Goal: Task Accomplishment & Management: Manage account settings

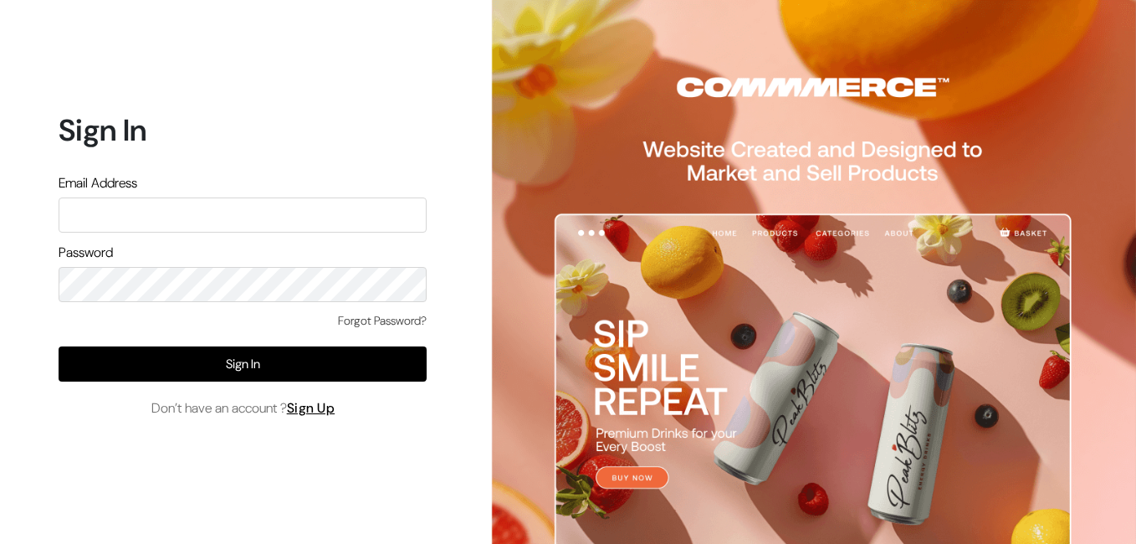
click at [109, 224] on input "text" at bounding box center [243, 214] width 368 height 35
type input "uppadasarees999@gmail.com"
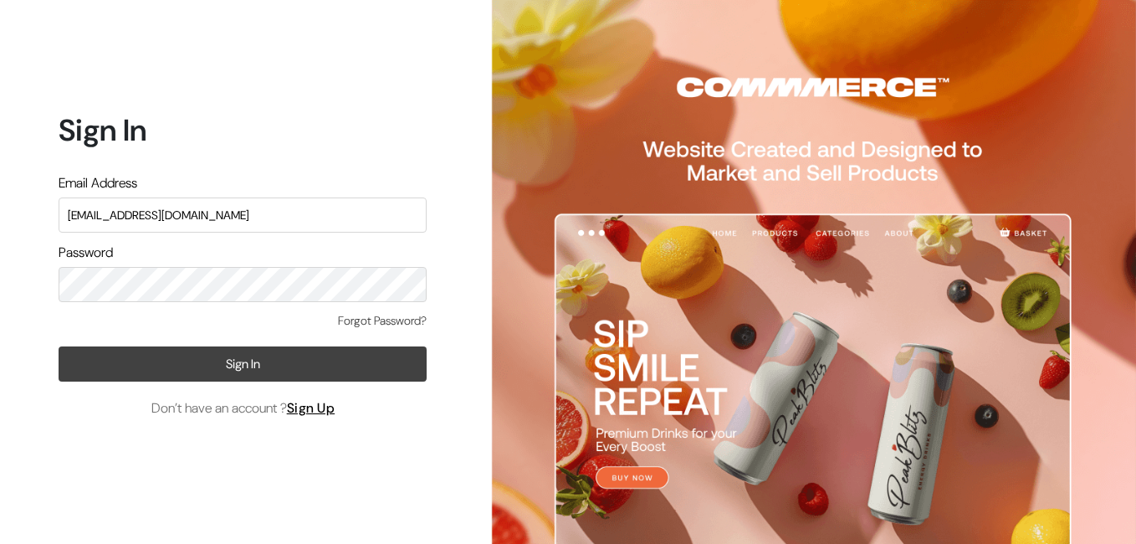
click at [247, 378] on button "Sign In" at bounding box center [243, 363] width 368 height 35
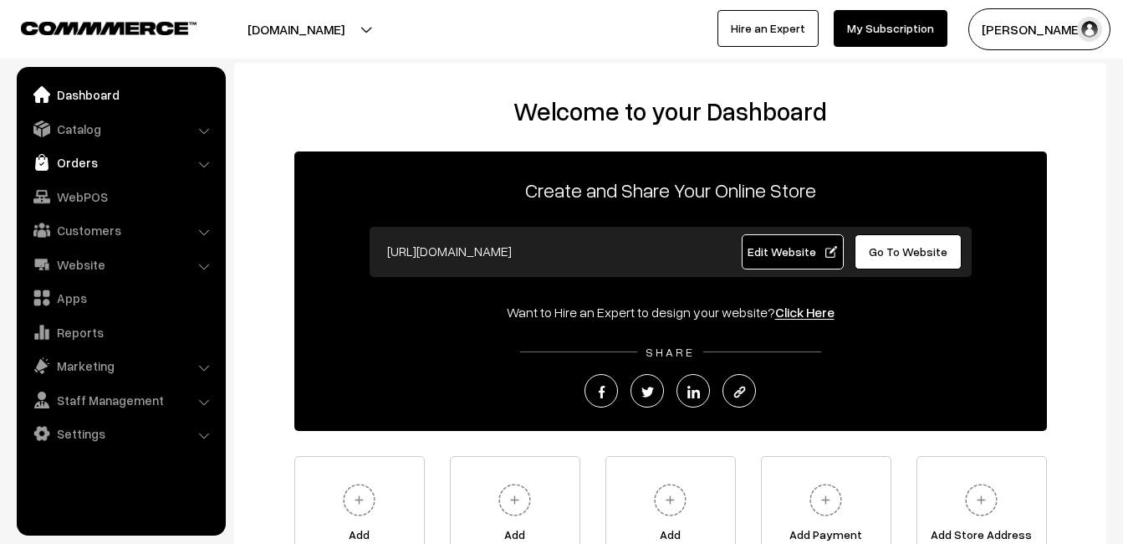
click at [86, 160] on link "Orders" at bounding box center [120, 162] width 199 height 30
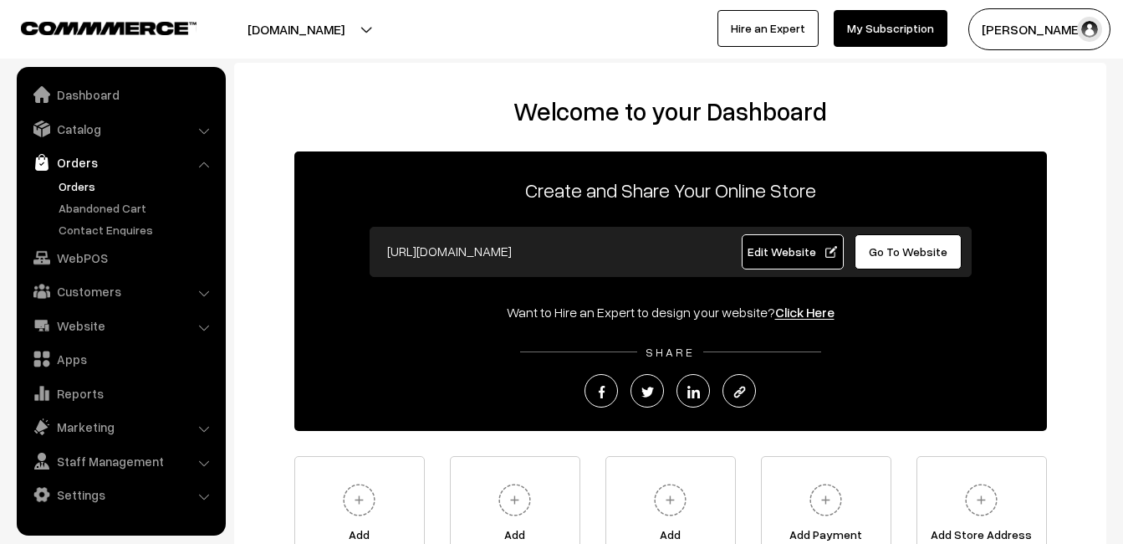
click at [85, 189] on link "Orders" at bounding box center [137, 186] width 166 height 18
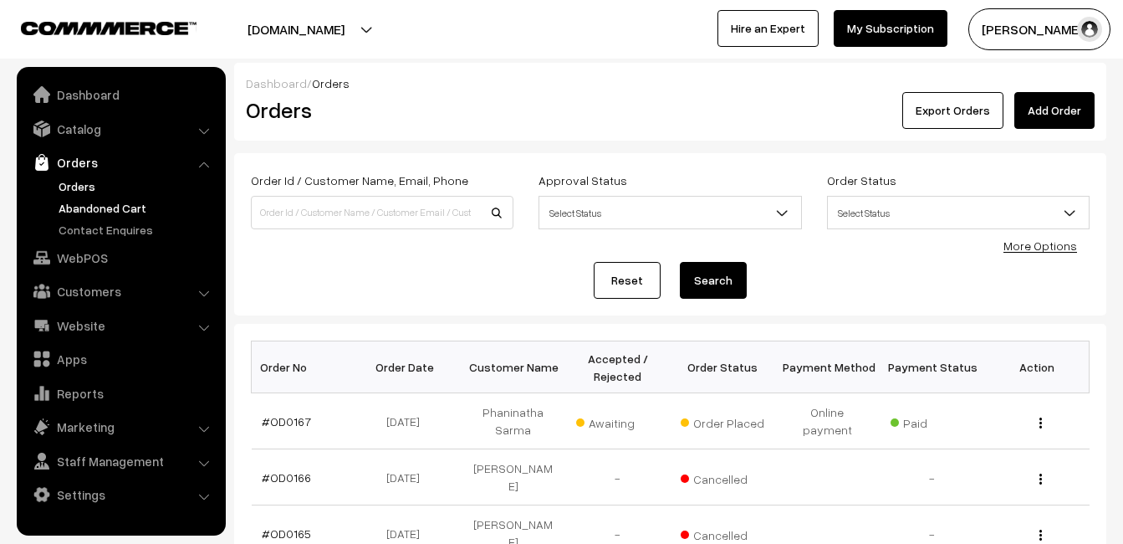
click at [87, 214] on link "Abandoned Cart" at bounding box center [137, 208] width 166 height 18
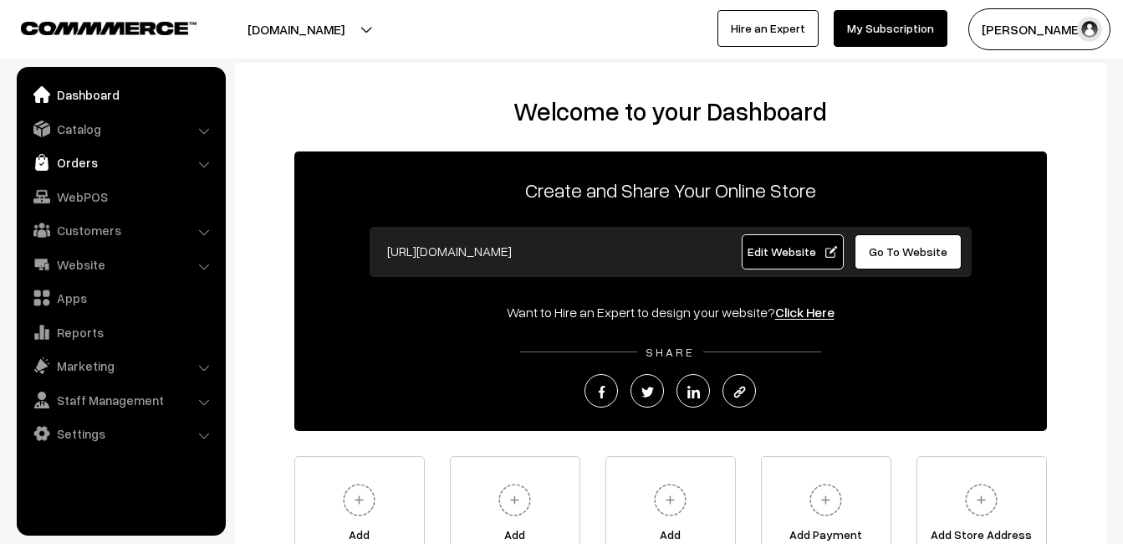
click at [76, 161] on link "Orders" at bounding box center [120, 162] width 199 height 30
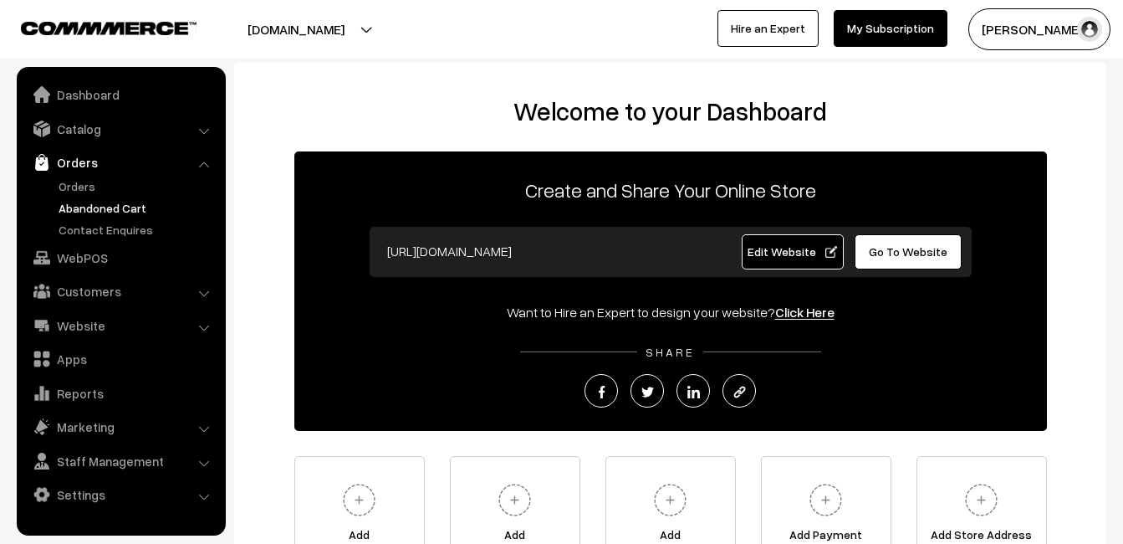
click at [89, 208] on link "Abandoned Cart" at bounding box center [137, 208] width 166 height 18
